Goal: Download file/media

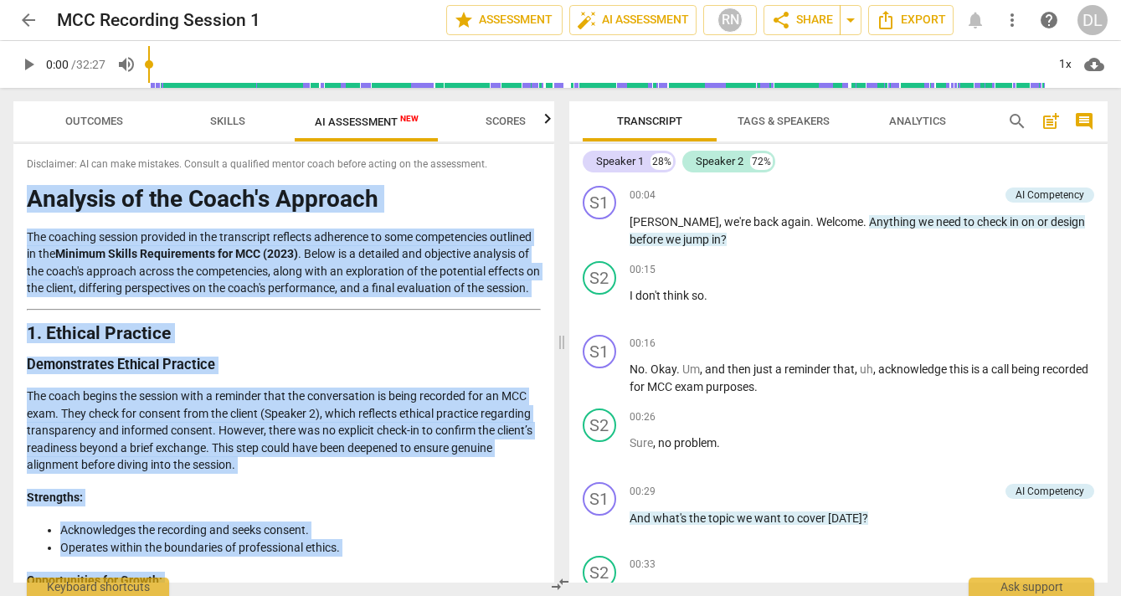
click at [451, 244] on p "The coaching session provided in the transcript reflects adherence to some comp…" at bounding box center [284, 263] width 514 height 69
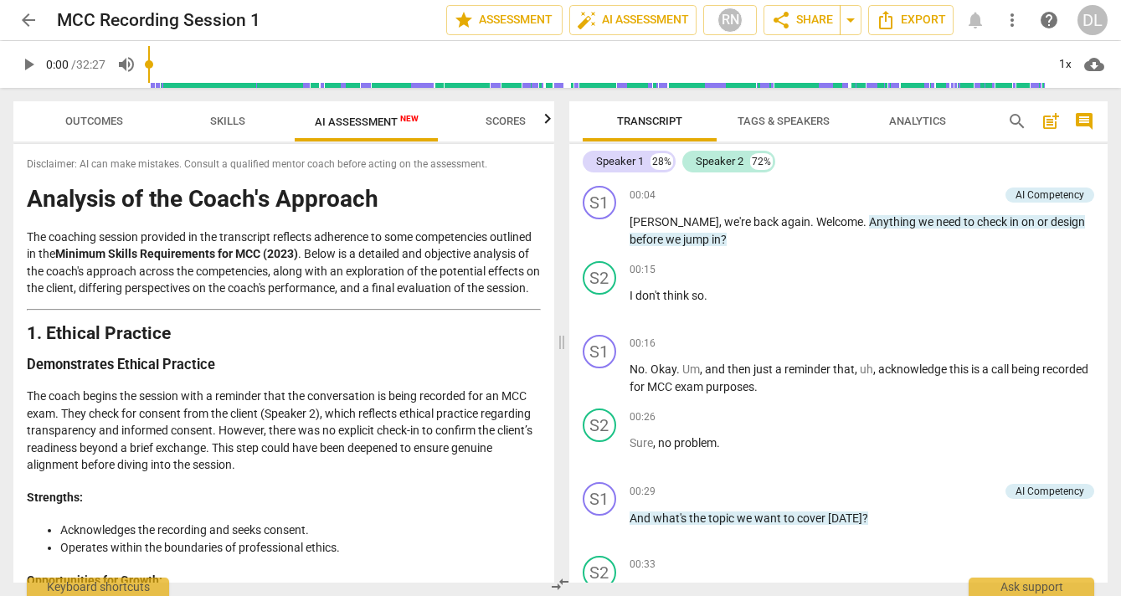
click at [509, 121] on span "Scores" at bounding box center [506, 121] width 40 height 13
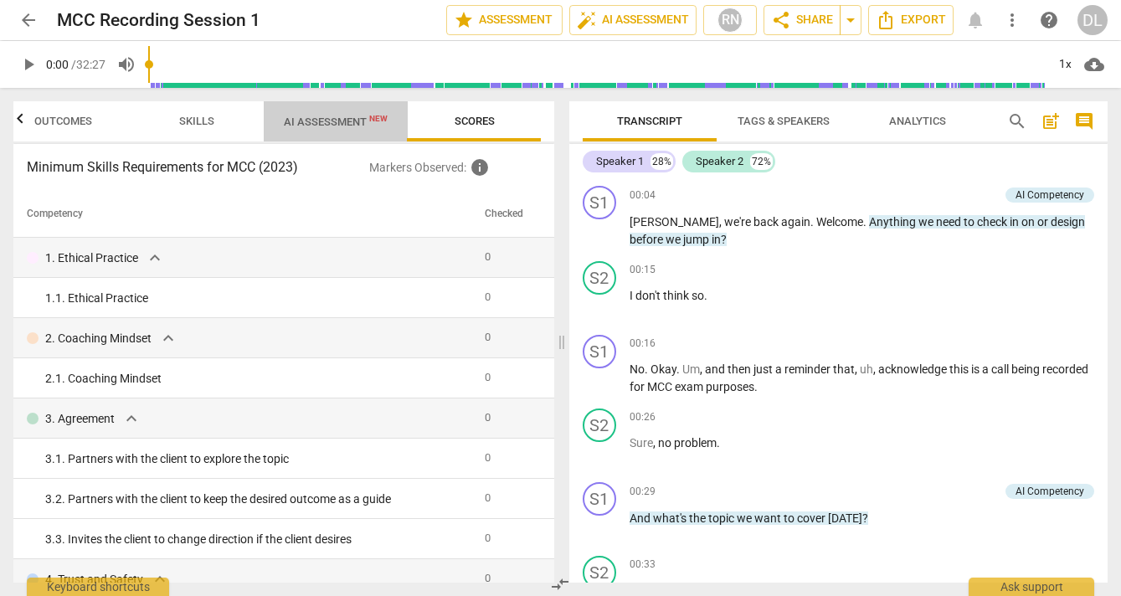
click at [327, 125] on span "AI Assessment New" at bounding box center [336, 122] width 104 height 13
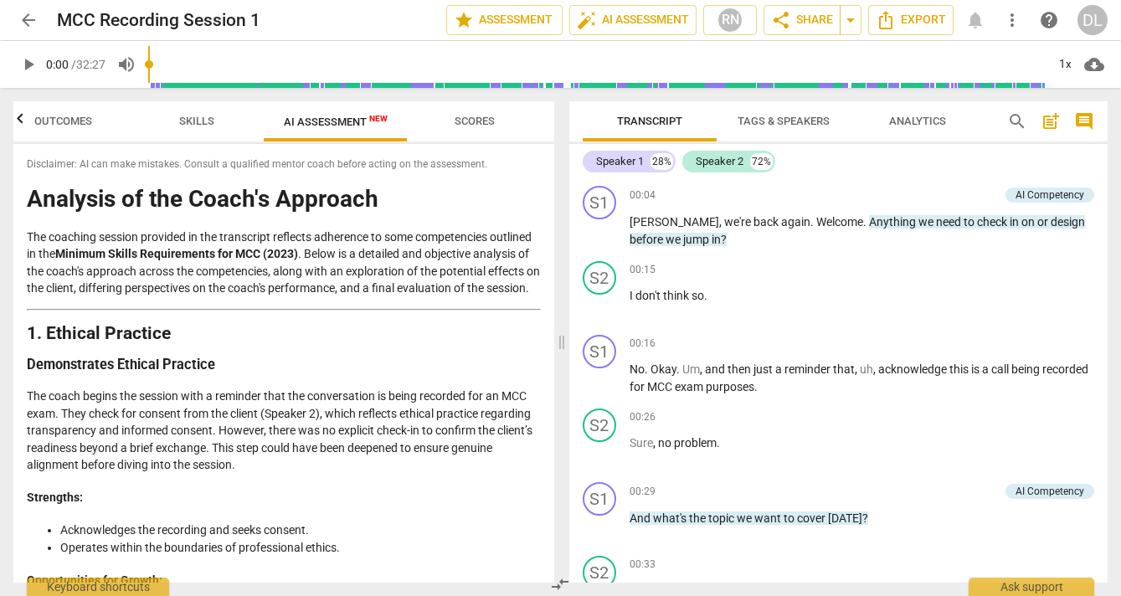
click at [190, 125] on span "Skills" at bounding box center [196, 121] width 35 height 13
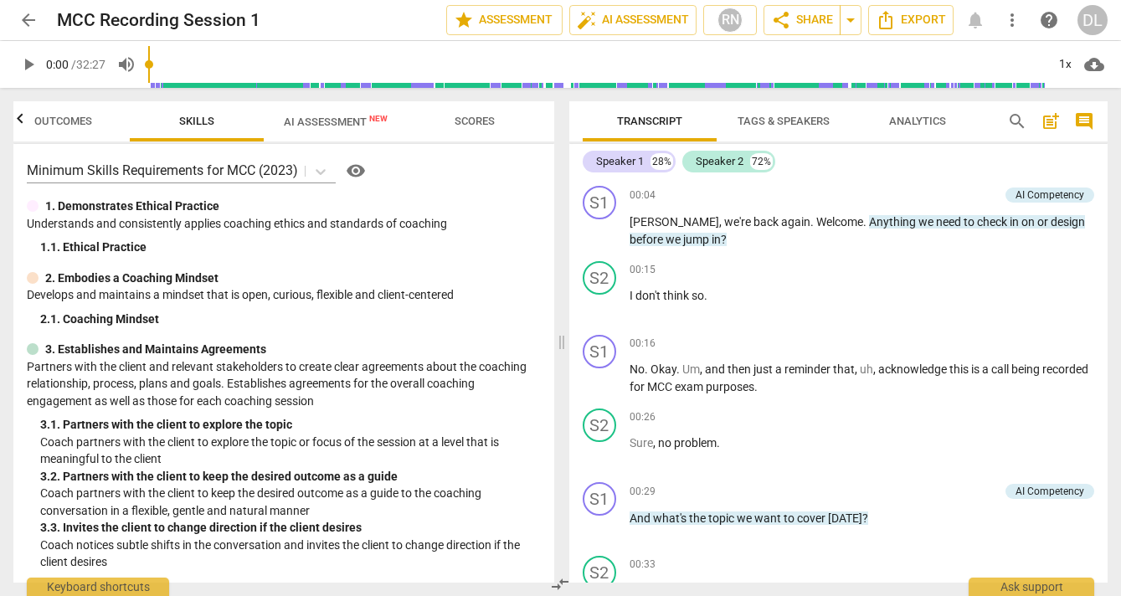
click at [60, 124] on span "Outcomes" at bounding box center [63, 121] width 58 height 13
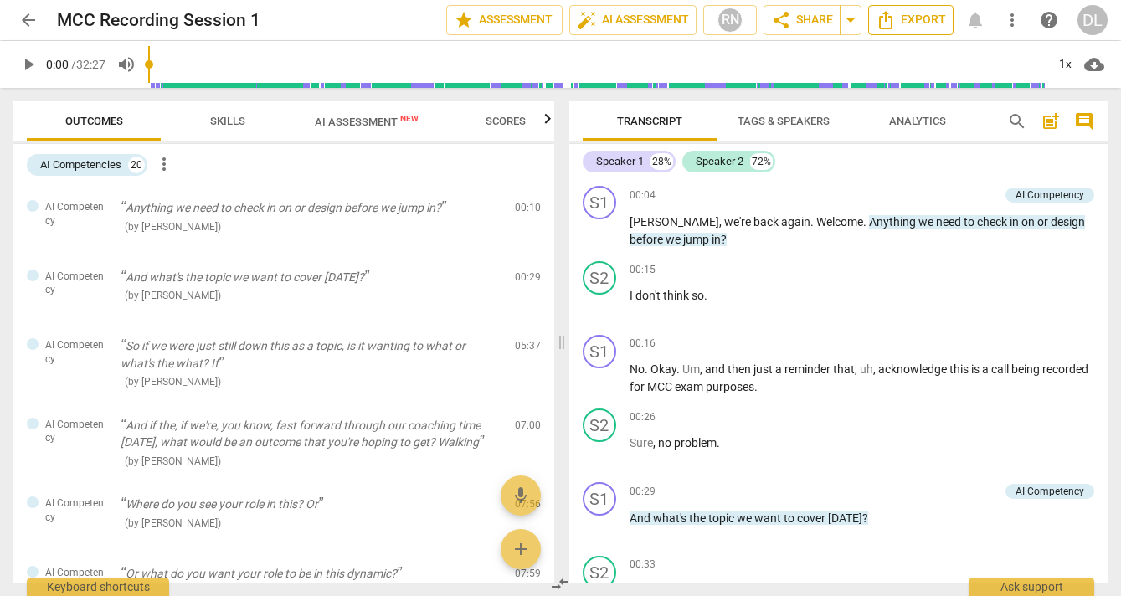
click at [911, 14] on span "Export" at bounding box center [911, 20] width 70 height 20
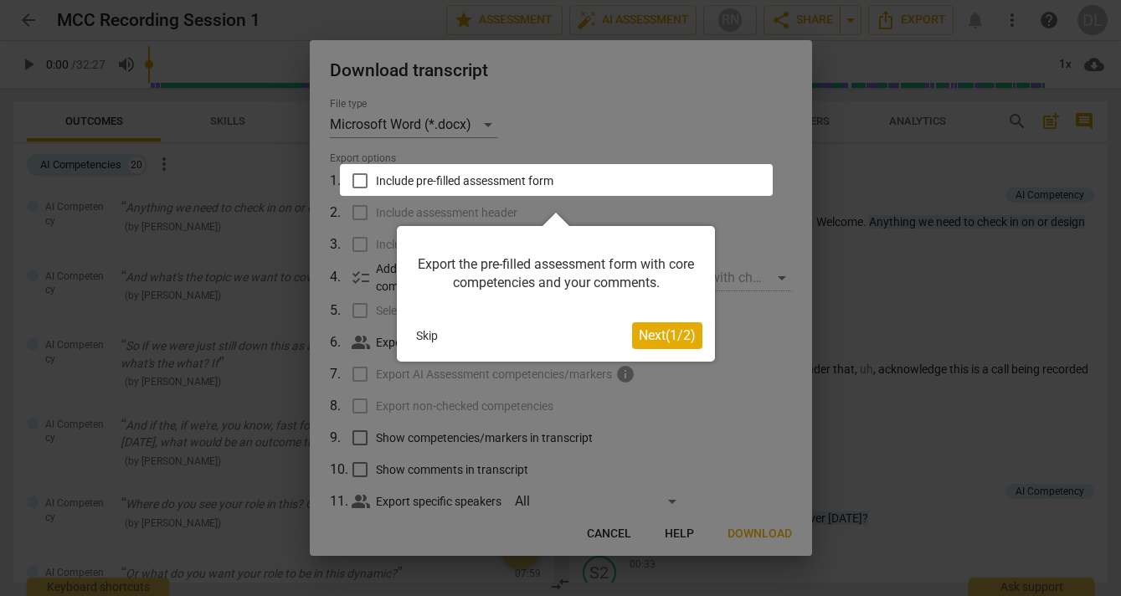
click at [656, 331] on span "Next ( 1 / 2 )" at bounding box center [667, 335] width 57 height 16
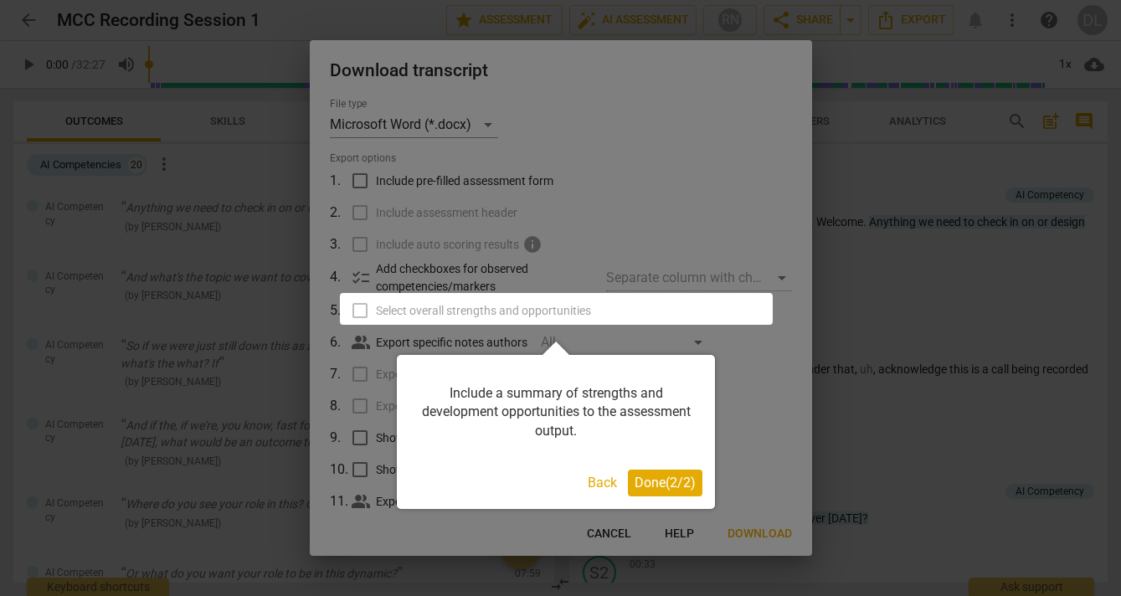
click at [645, 479] on span "Done ( 2 / 2 )" at bounding box center [665, 483] width 61 height 16
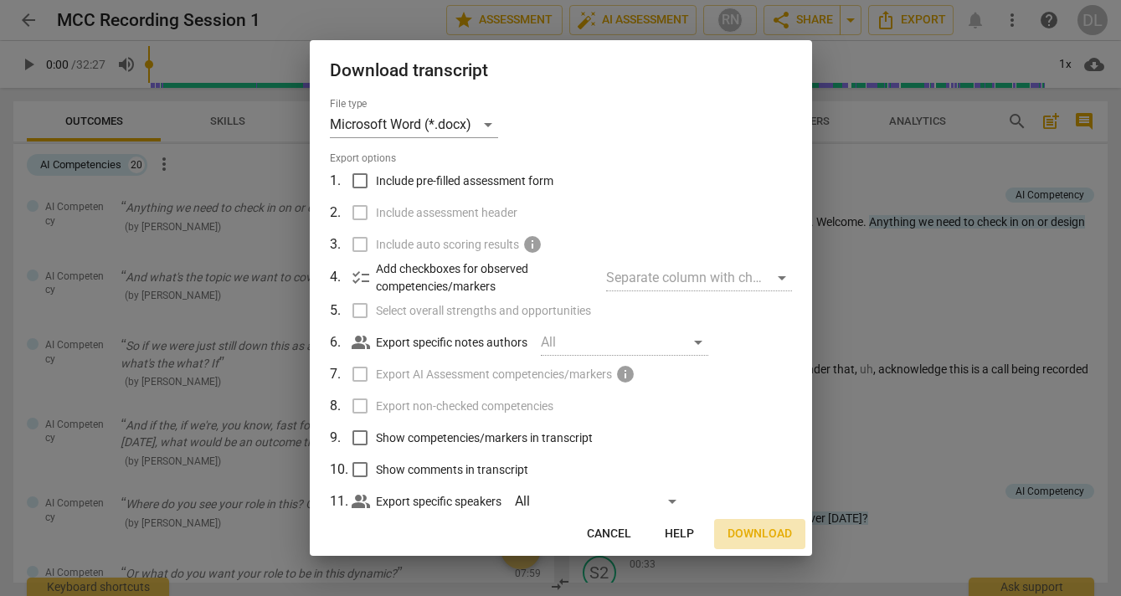
click at [766, 536] on span "Download" at bounding box center [760, 534] width 64 height 17
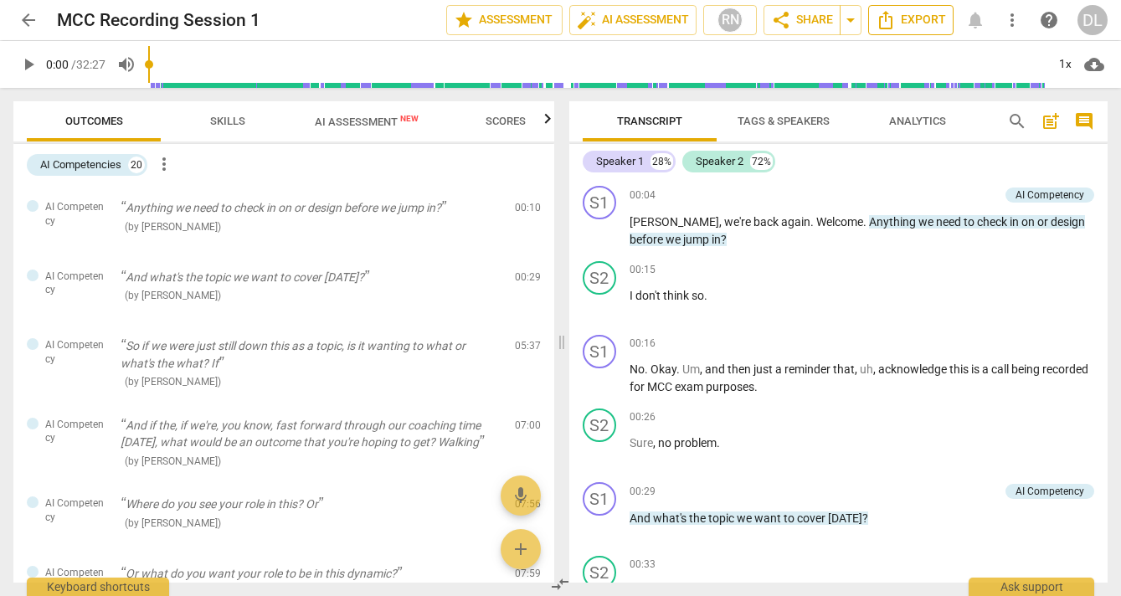
click at [910, 18] on span "Export" at bounding box center [911, 20] width 70 height 20
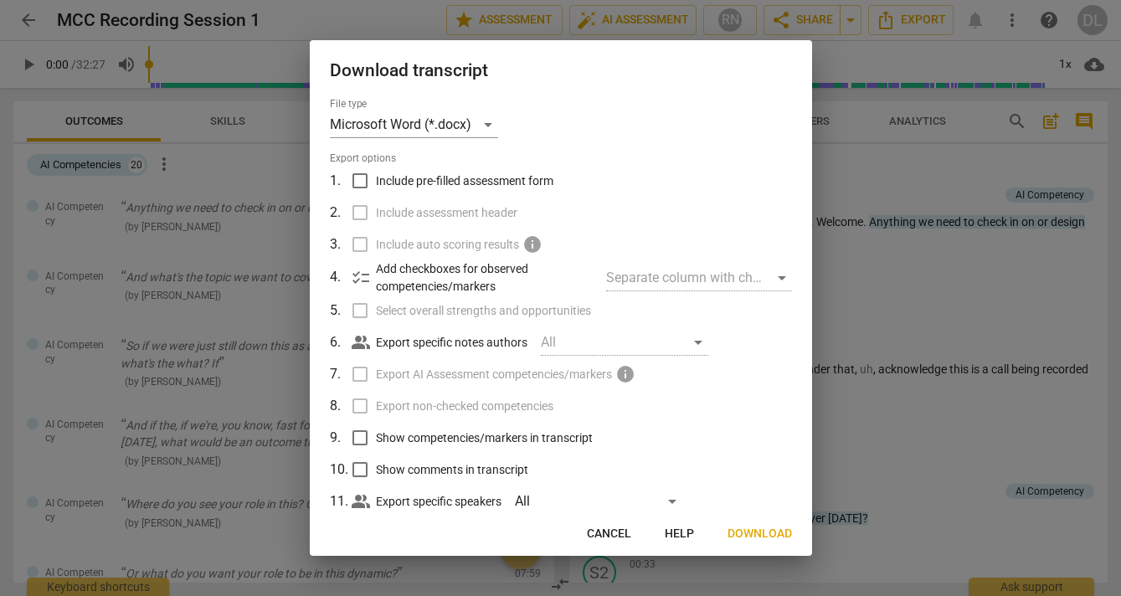
click at [360, 177] on input "Include pre-filled assessment form" at bounding box center [360, 181] width 32 height 32
checkbox input "true"
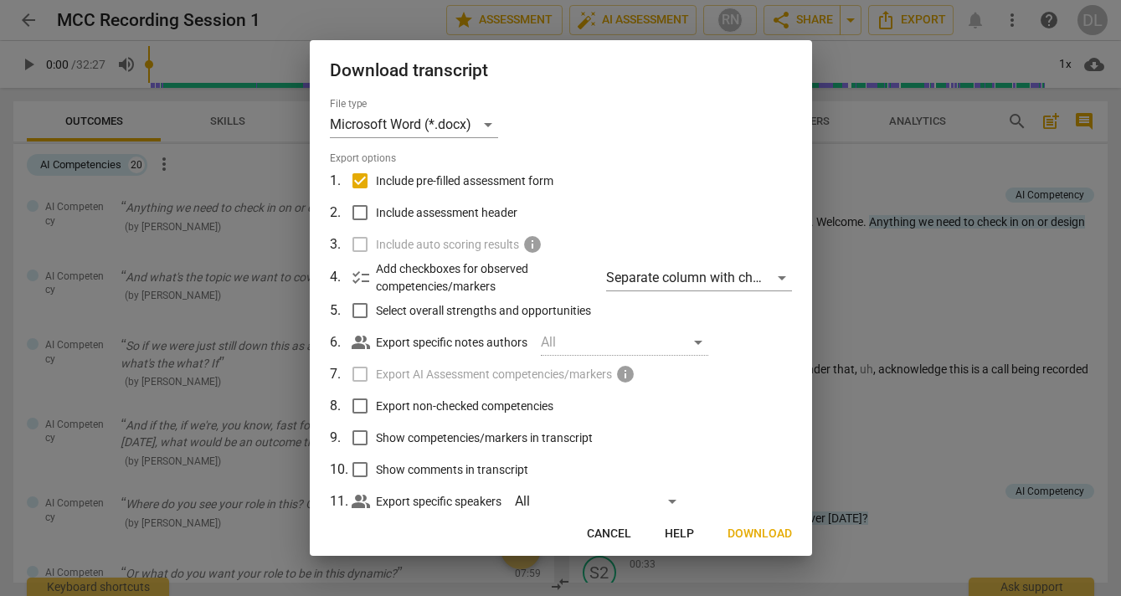
click at [353, 211] on input "Include assessment header" at bounding box center [360, 213] width 32 height 32
checkbox input "true"
click at [360, 306] on input "Select overall strengths and opportunities" at bounding box center [360, 311] width 32 height 32
checkbox input "true"
click at [359, 436] on input "Show competencies/markers in transcript" at bounding box center [360, 438] width 32 height 32
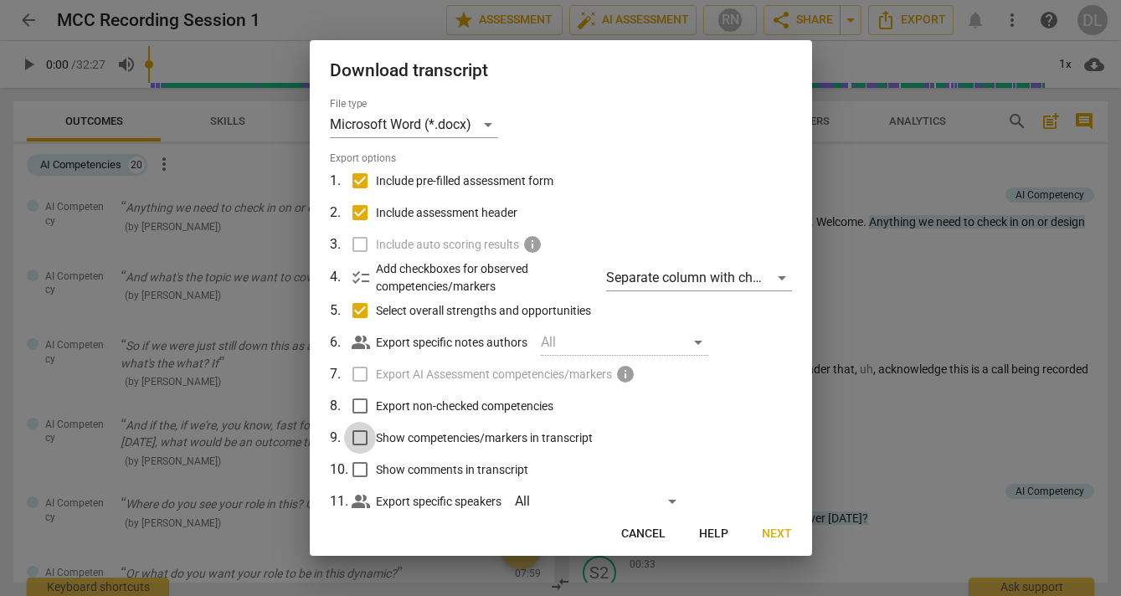
checkbox input "true"
click at [776, 533] on span "Next" at bounding box center [777, 534] width 30 height 17
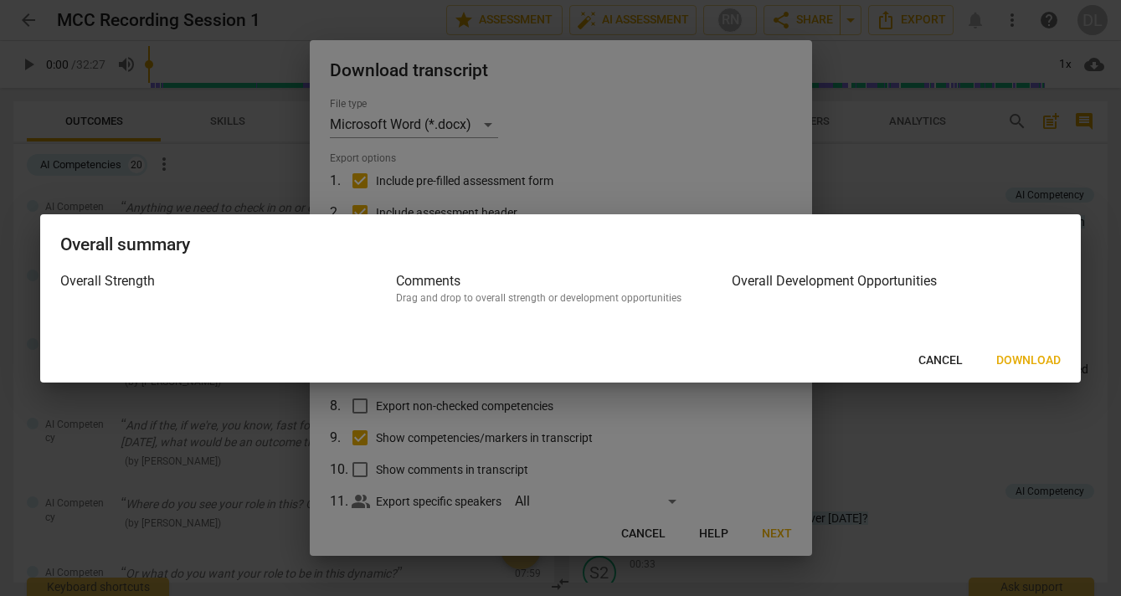
click at [1032, 355] on span "Download" at bounding box center [1028, 361] width 64 height 17
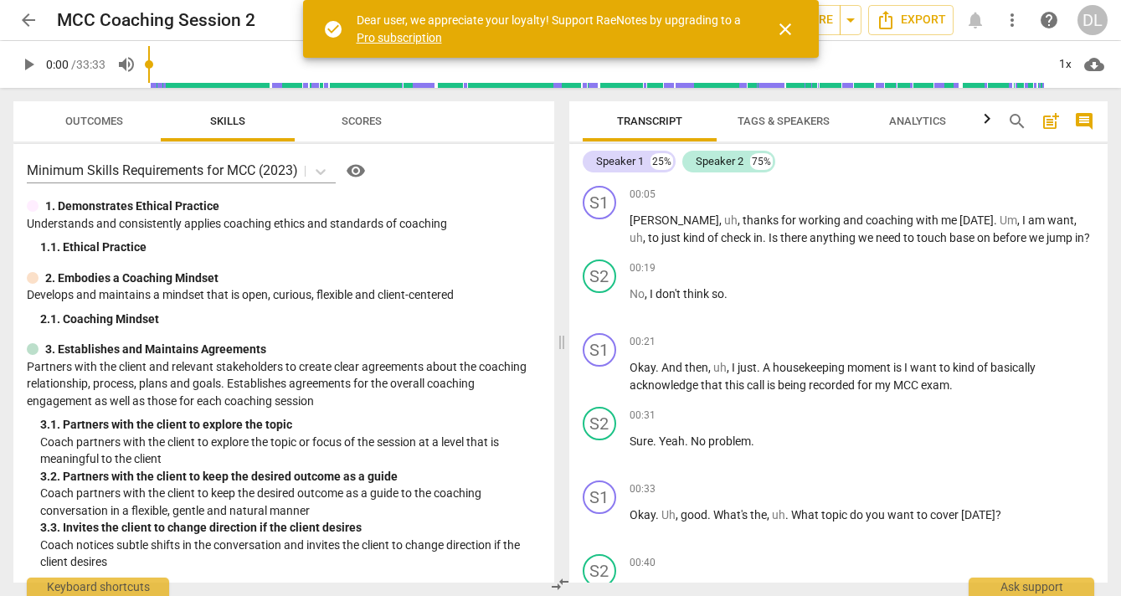
click at [787, 28] on span "close" at bounding box center [785, 29] width 20 height 20
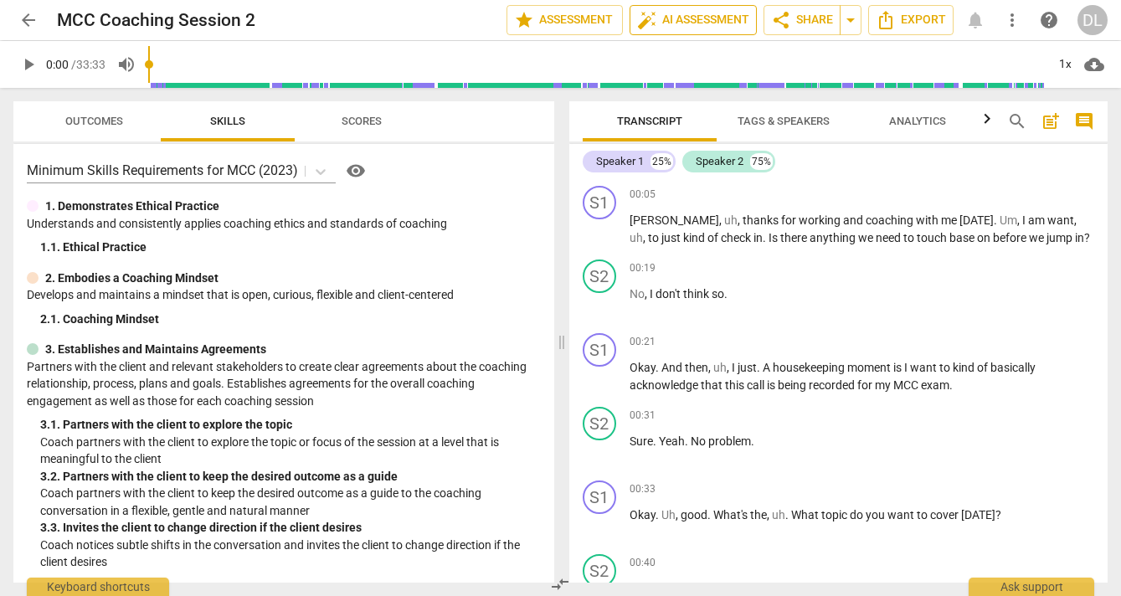
click at [692, 24] on span "auto_fix_high AI Assessment" at bounding box center [693, 20] width 112 height 20
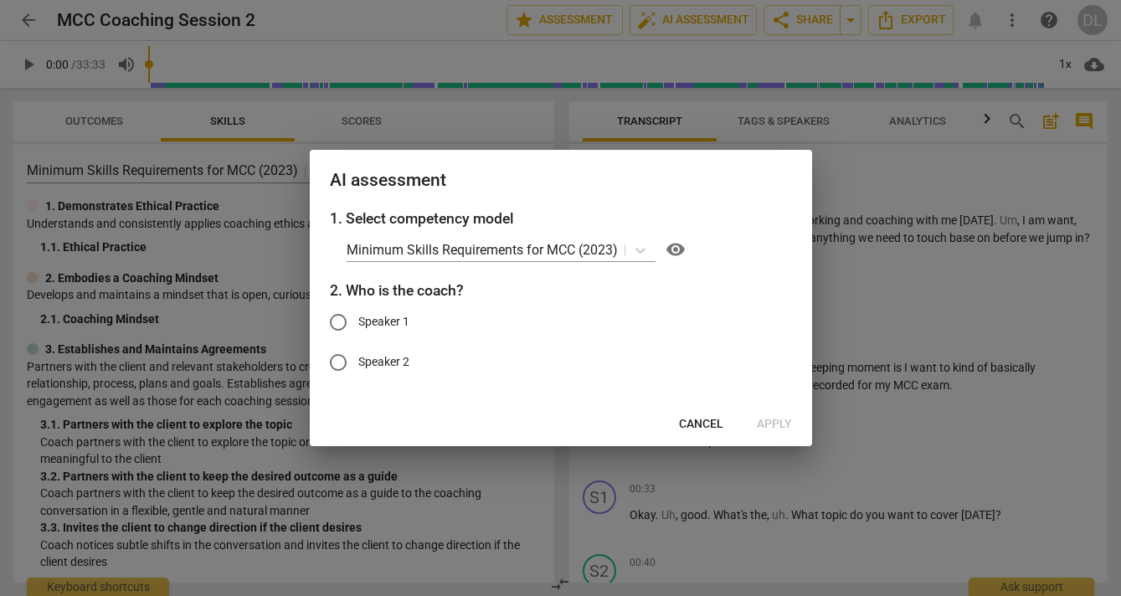
click at [702, 425] on span "Cancel" at bounding box center [701, 424] width 44 height 17
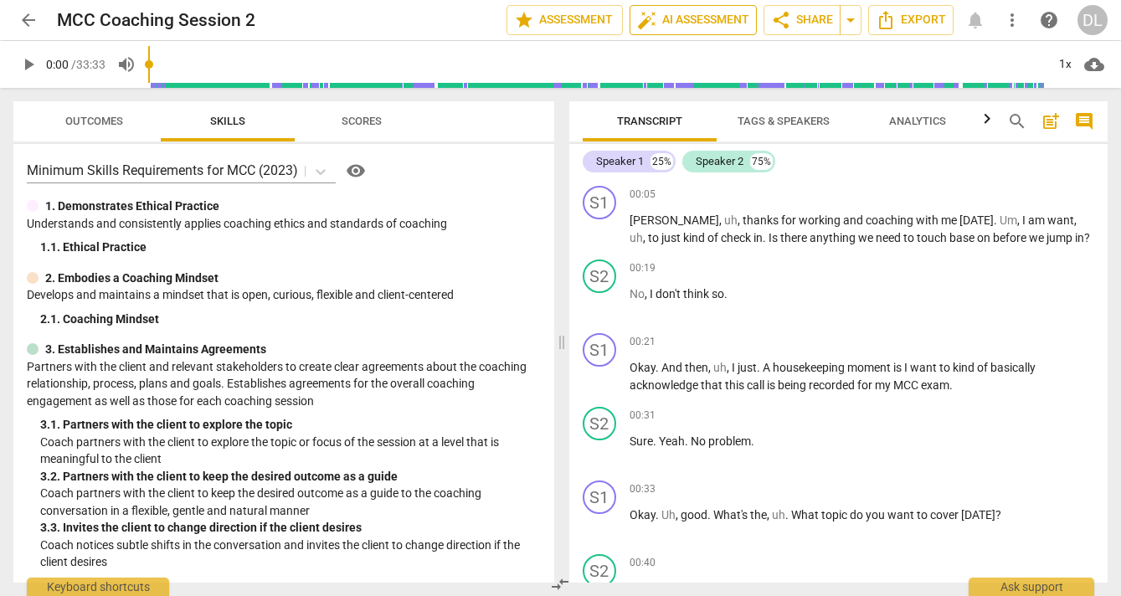
click at [700, 22] on span "auto_fix_high AI Assessment" at bounding box center [693, 20] width 112 height 20
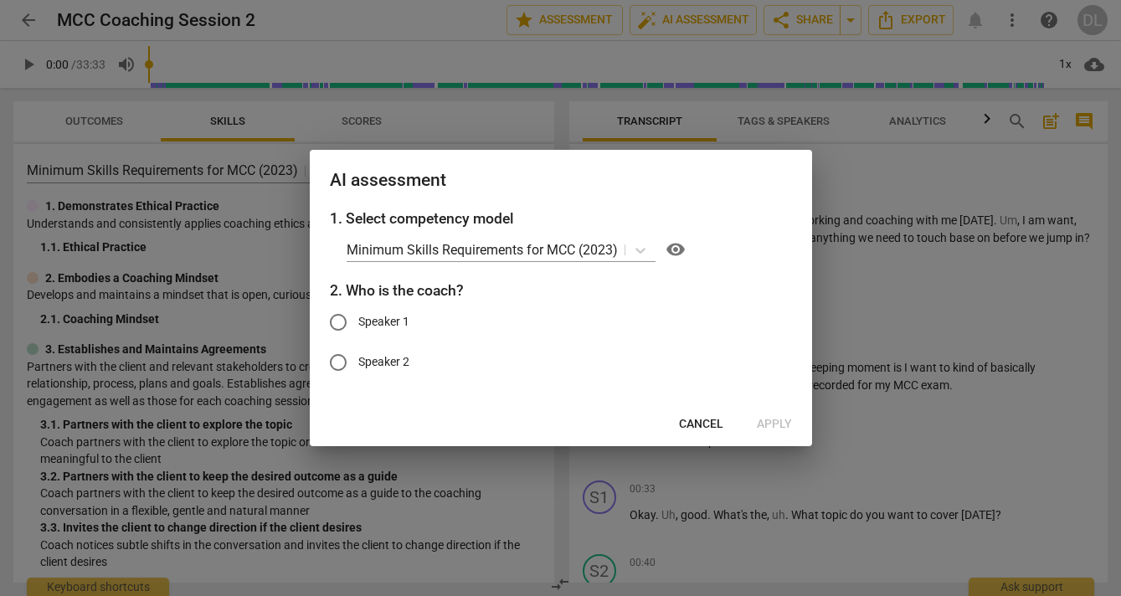
click at [340, 321] on input "Speaker 1" at bounding box center [338, 322] width 40 height 40
radio input "true"
click at [772, 425] on span "Apply" at bounding box center [774, 424] width 35 height 17
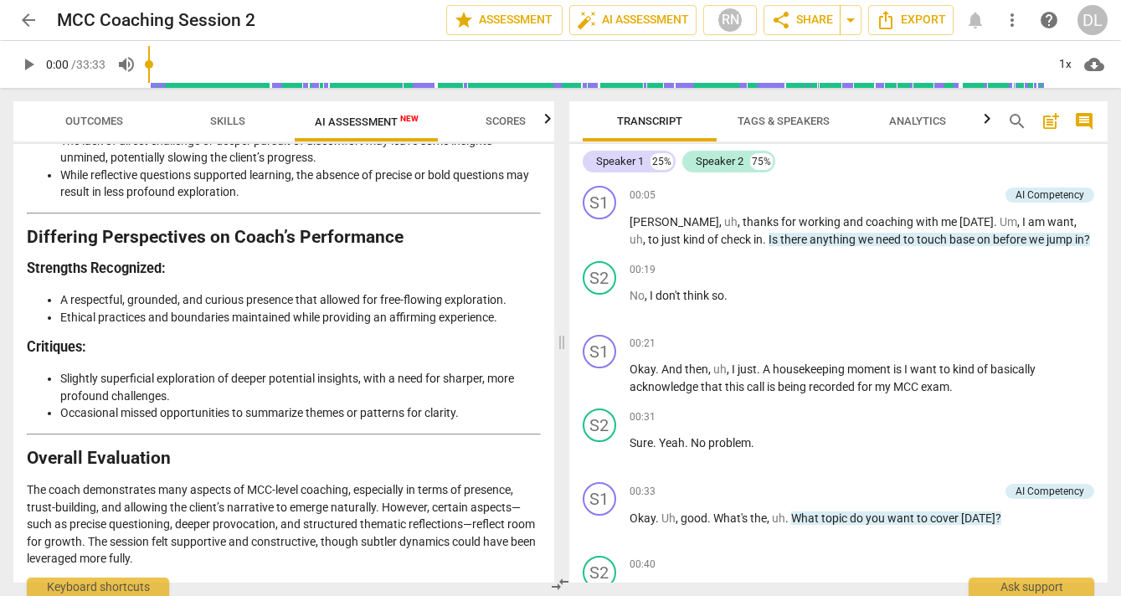
scroll to position [2973, 0]
click at [523, 580] on p "Judgment: The coach is progressing toward MCC-level competency but has opportun…" at bounding box center [284, 597] width 514 height 34
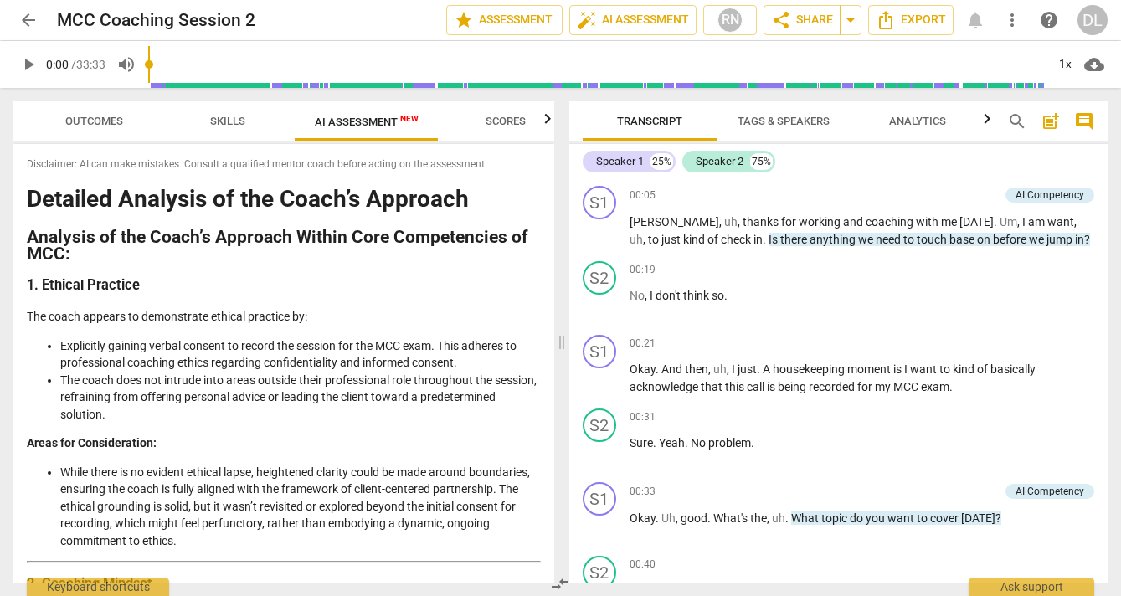
scroll to position [0, 0]
drag, startPoint x: 519, startPoint y: 561, endPoint x: 28, endPoint y: 204, distance: 606.6
copy div "Detailed Analysis of the Coach’s Approach Analysis of the Coach’s Approach With…"
click at [900, 17] on span "Export" at bounding box center [911, 20] width 70 height 20
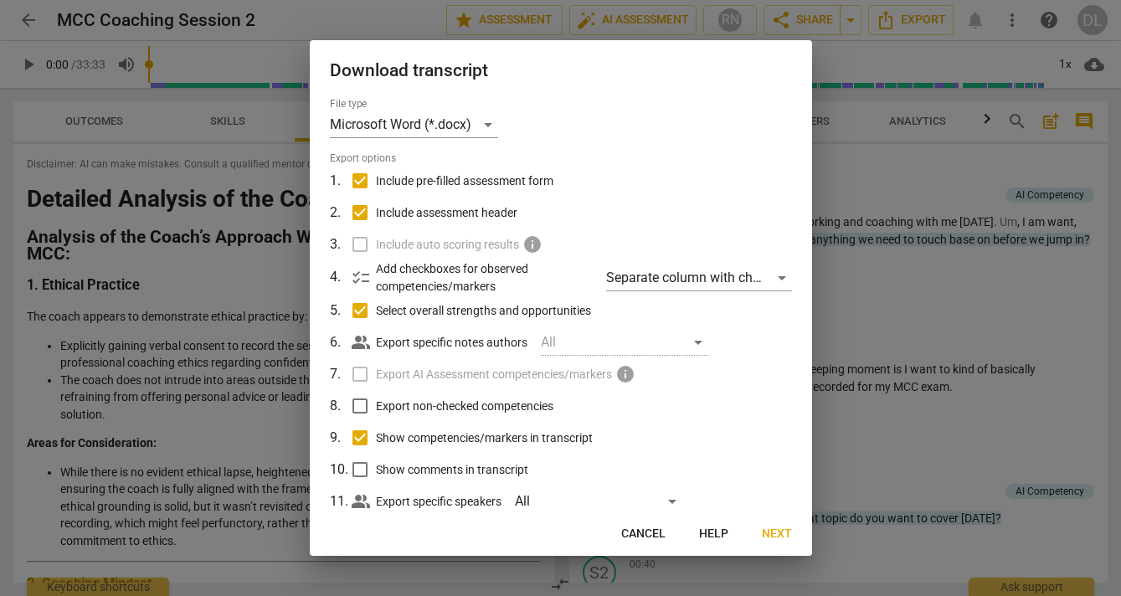
click at [774, 531] on span "Next" at bounding box center [777, 534] width 30 height 17
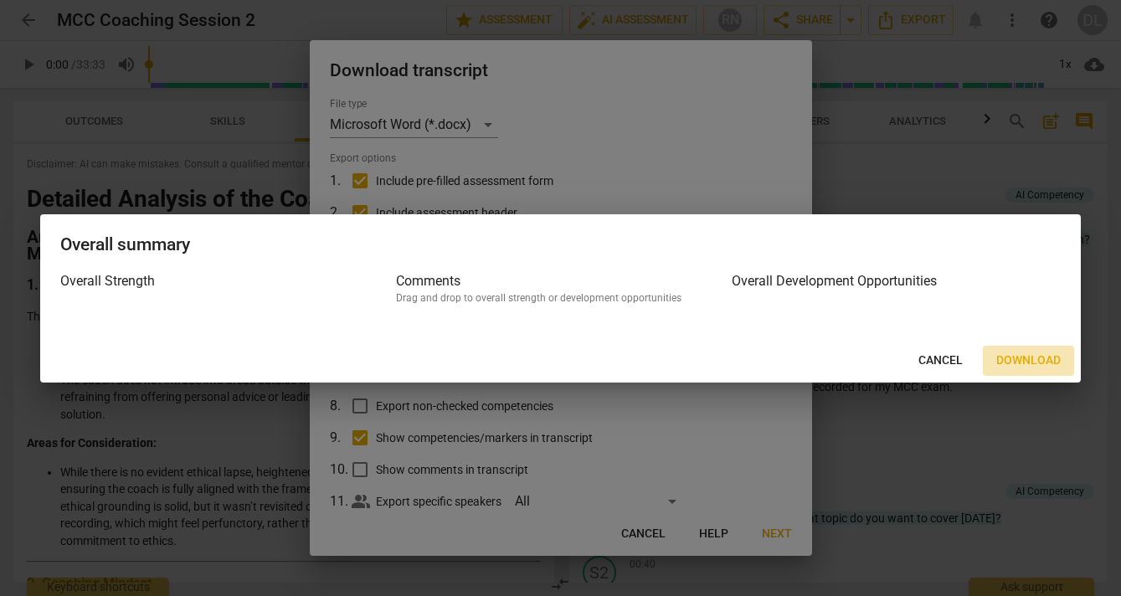
click at [1021, 358] on span "Download" at bounding box center [1028, 361] width 64 height 17
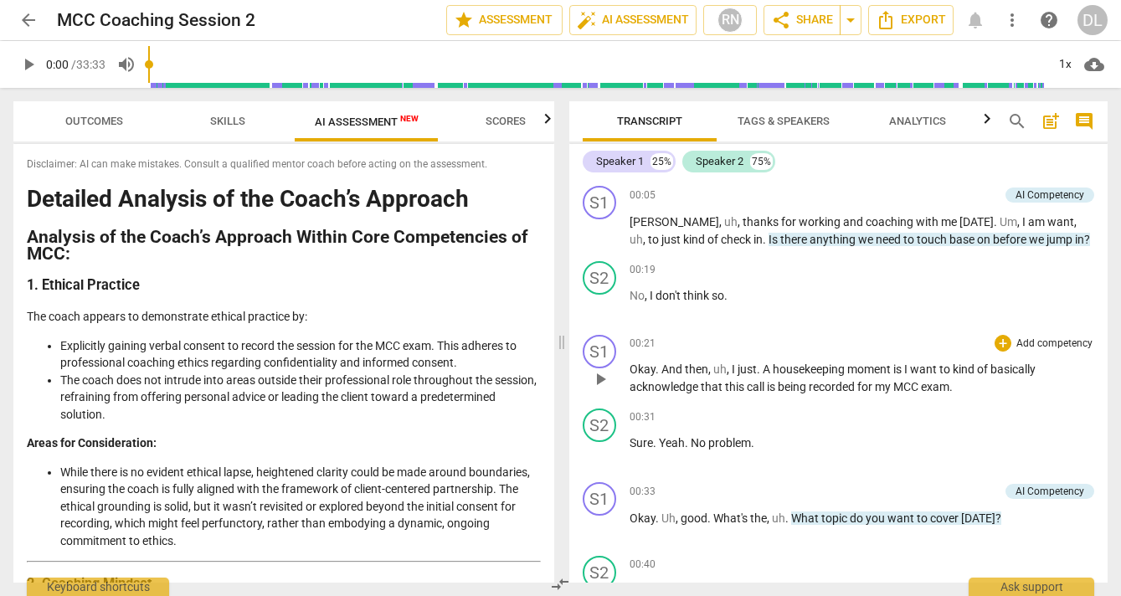
click at [897, 18] on span "Export" at bounding box center [911, 20] width 70 height 20
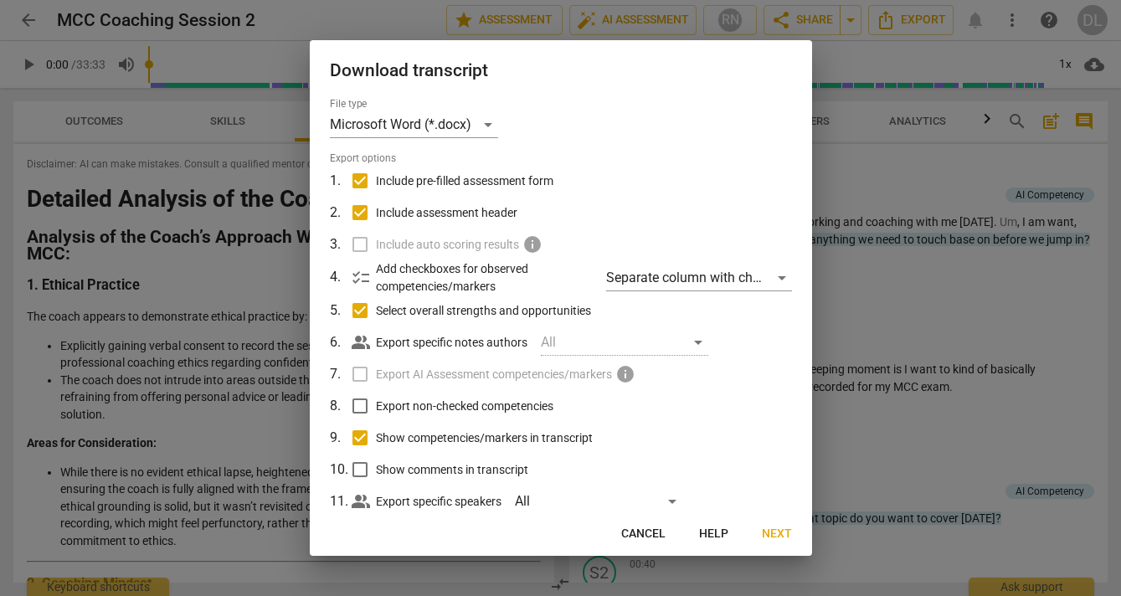
click at [365, 178] on input "Include pre-filled assessment form" at bounding box center [360, 181] width 32 height 32
checkbox input "false"
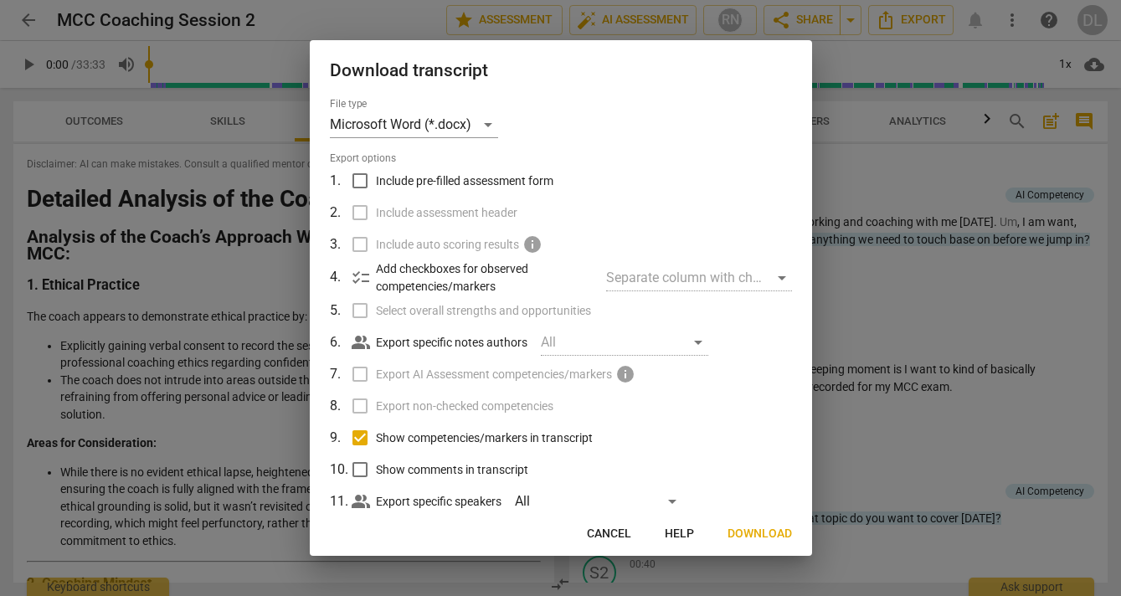
checkbox input "false"
click at [360, 435] on input "Show competencies/markers in transcript" at bounding box center [360, 438] width 32 height 32
checkbox input "false"
click at [751, 530] on span "Download" at bounding box center [760, 534] width 64 height 17
